Goal: Information Seeking & Learning: Learn about a topic

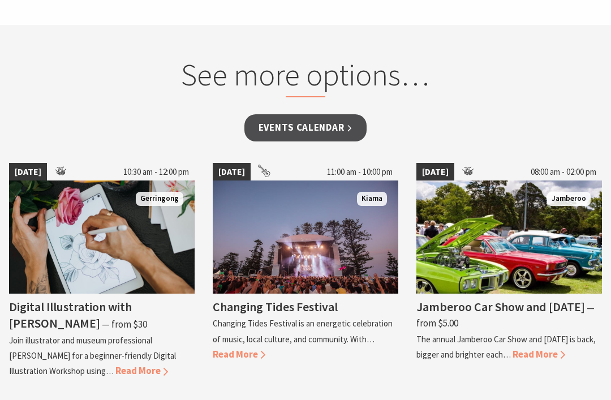
scroll to position [930, 0]
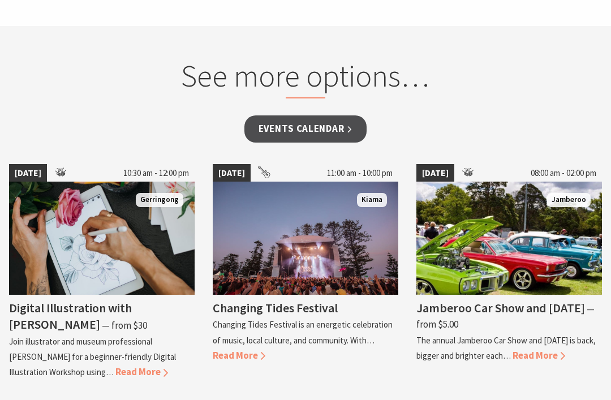
click at [115, 366] on span "Read More" at bounding box center [141, 372] width 53 height 12
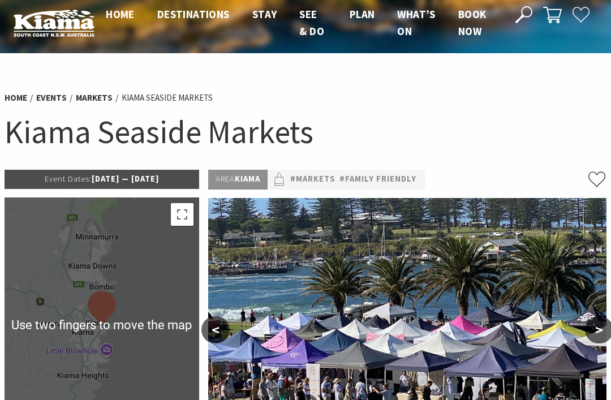
scroll to position [0, 0]
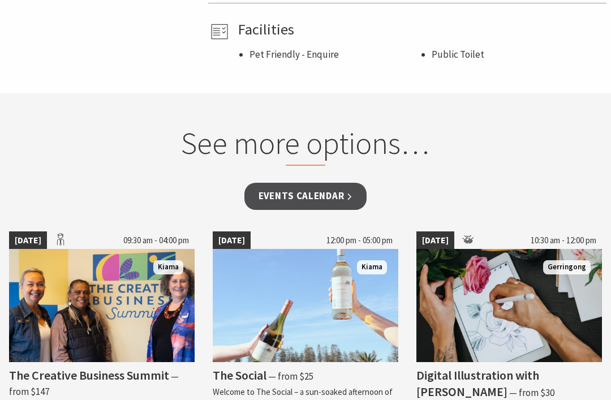
scroll to position [863, 0]
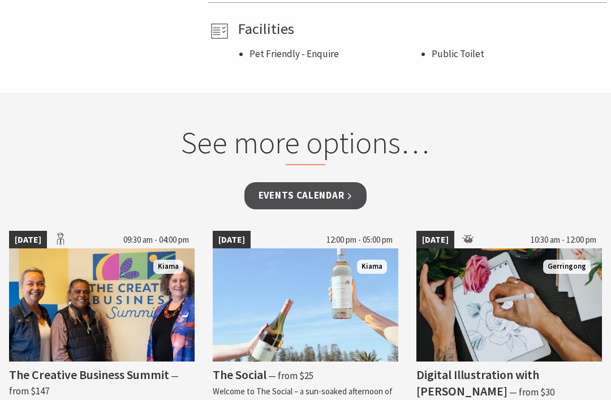
click at [294, 182] on link "Events Calendar" at bounding box center [306, 195] width 123 height 27
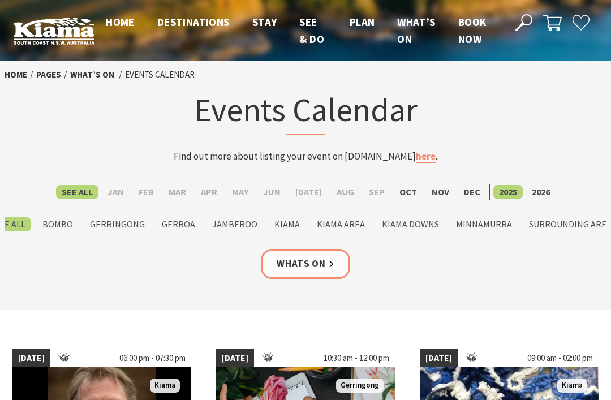
click at [394, 191] on label "Oct" at bounding box center [408, 192] width 29 height 14
click at [0, 0] on input "Oct" at bounding box center [0, 0] width 0 height 0
